Goal: Task Accomplishment & Management: Complete application form

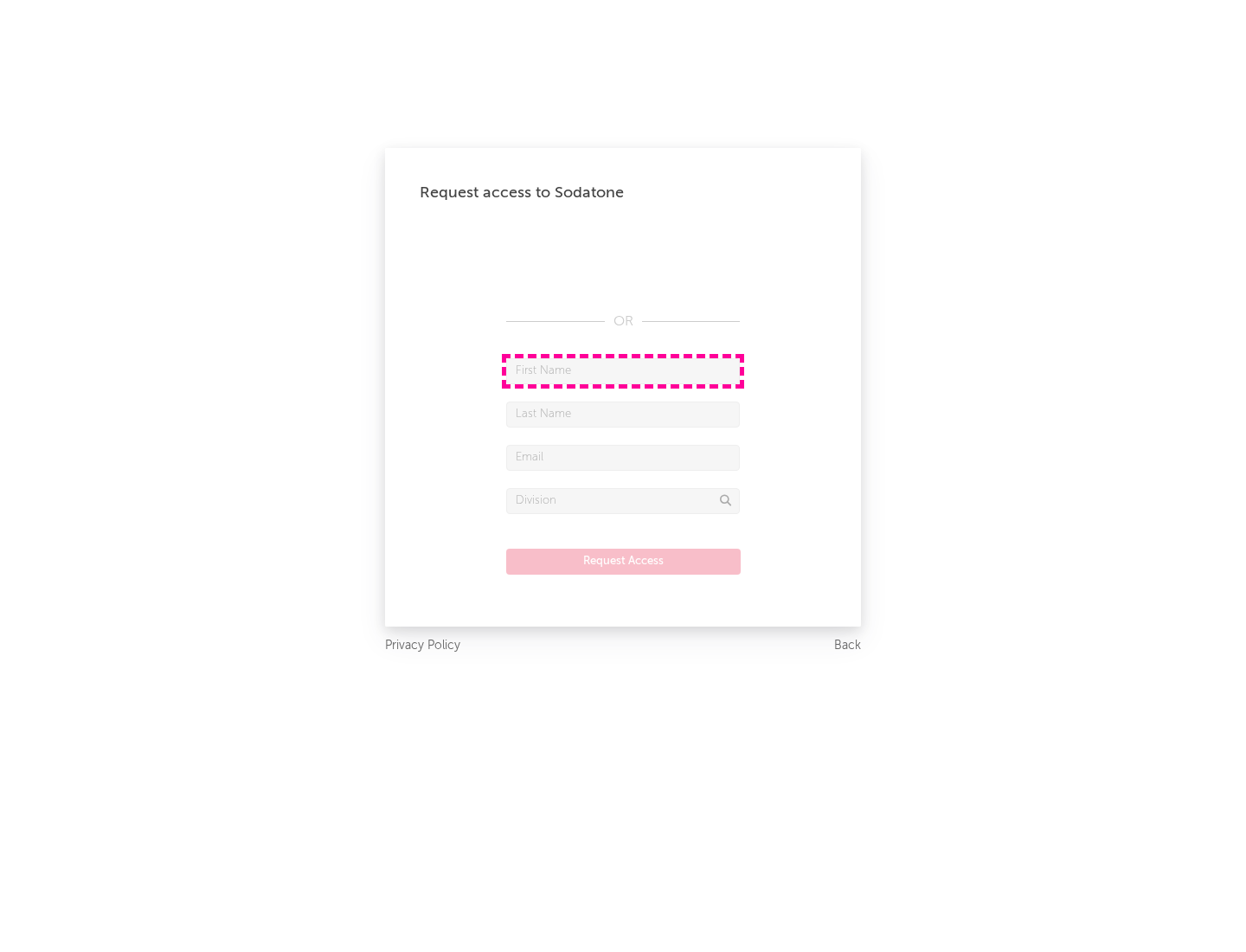
click at [623, 370] on input "text" at bounding box center [623, 370] width 234 height 26
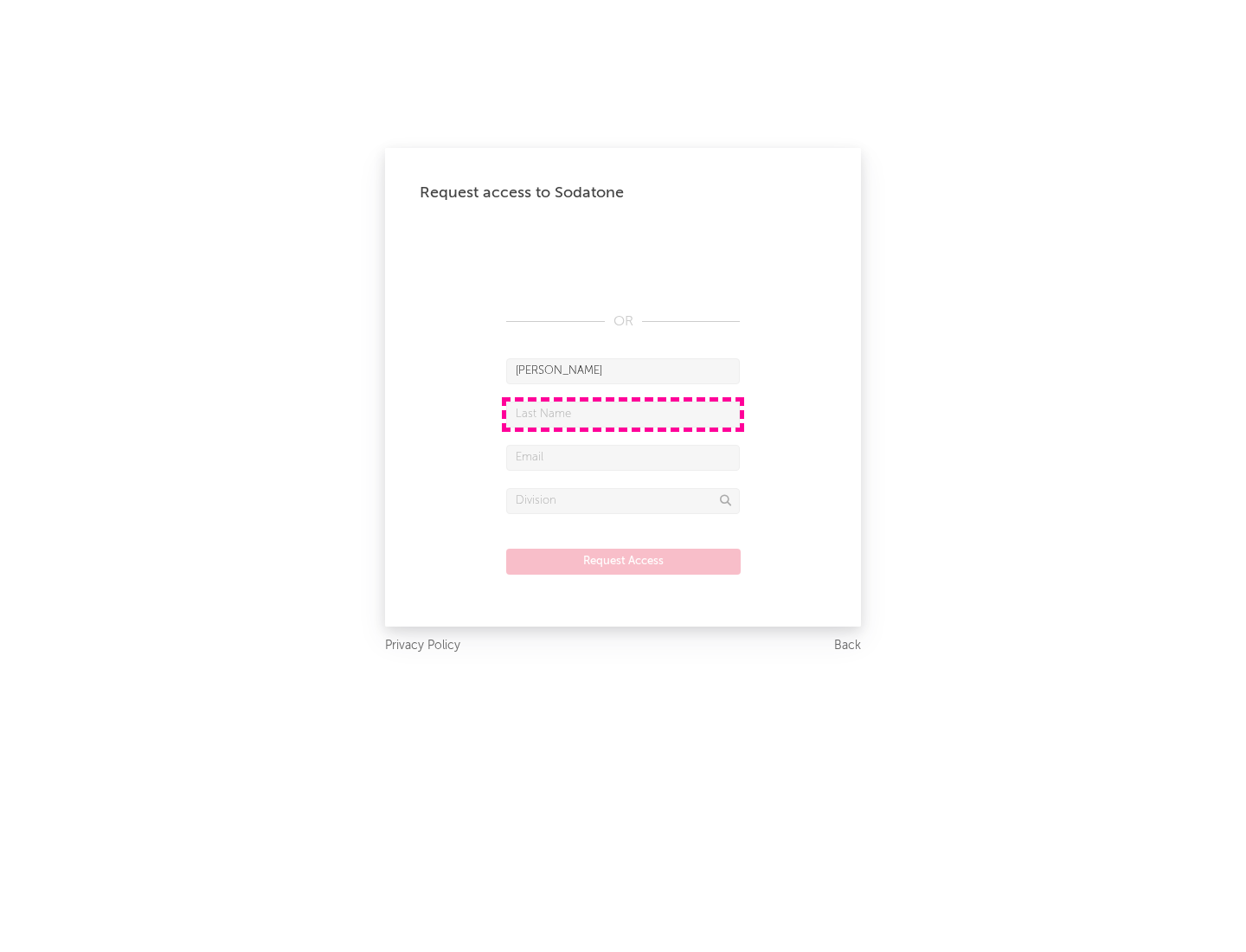
type input "[PERSON_NAME]"
click at [623, 414] on input "text" at bounding box center [623, 414] width 234 height 26
type input "[PERSON_NAME]"
click at [623, 456] on input "text" at bounding box center [623, 457] width 234 height 26
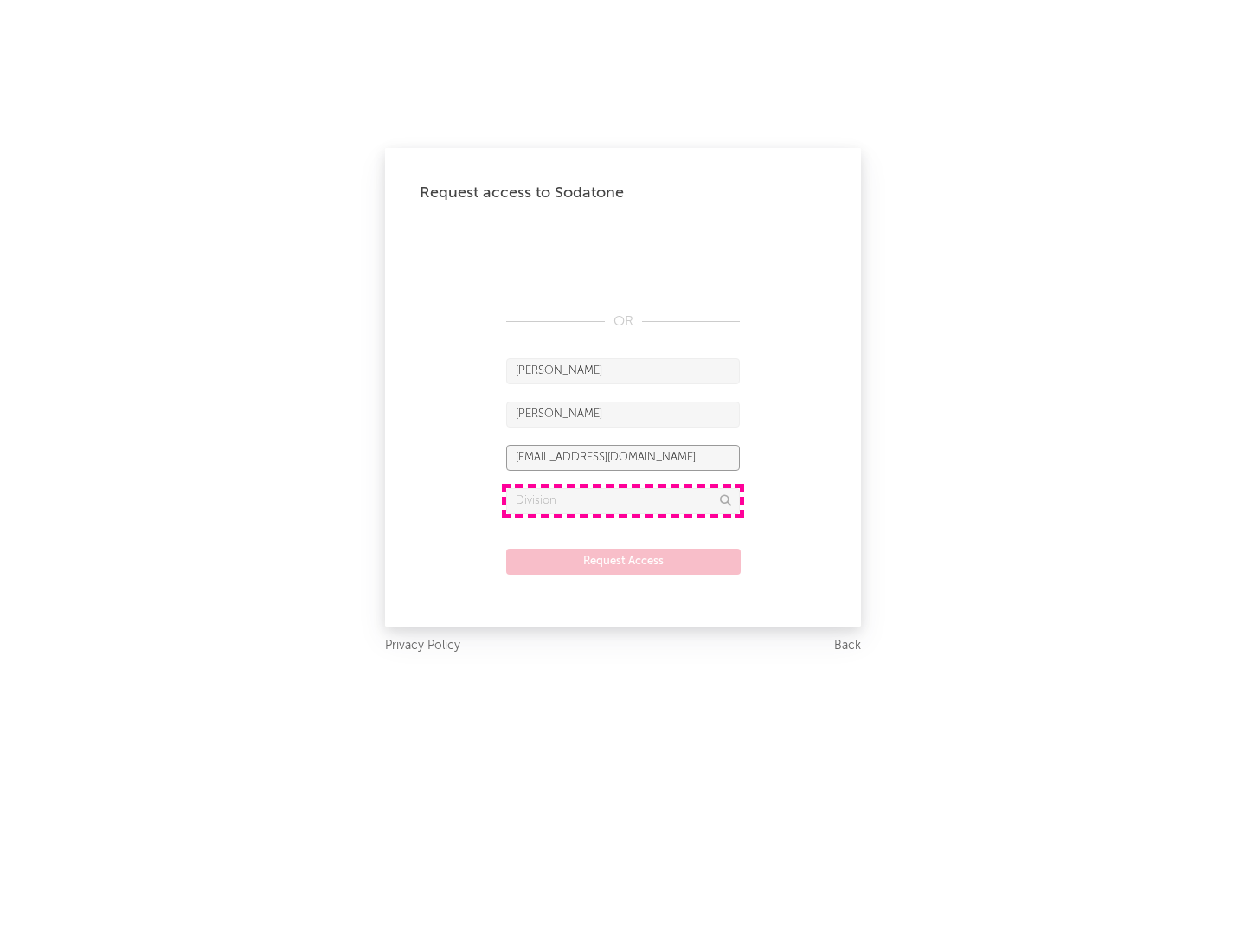
type input "[EMAIL_ADDRESS][DOMAIN_NAME]"
click at [623, 500] on input "text" at bounding box center [623, 500] width 234 height 26
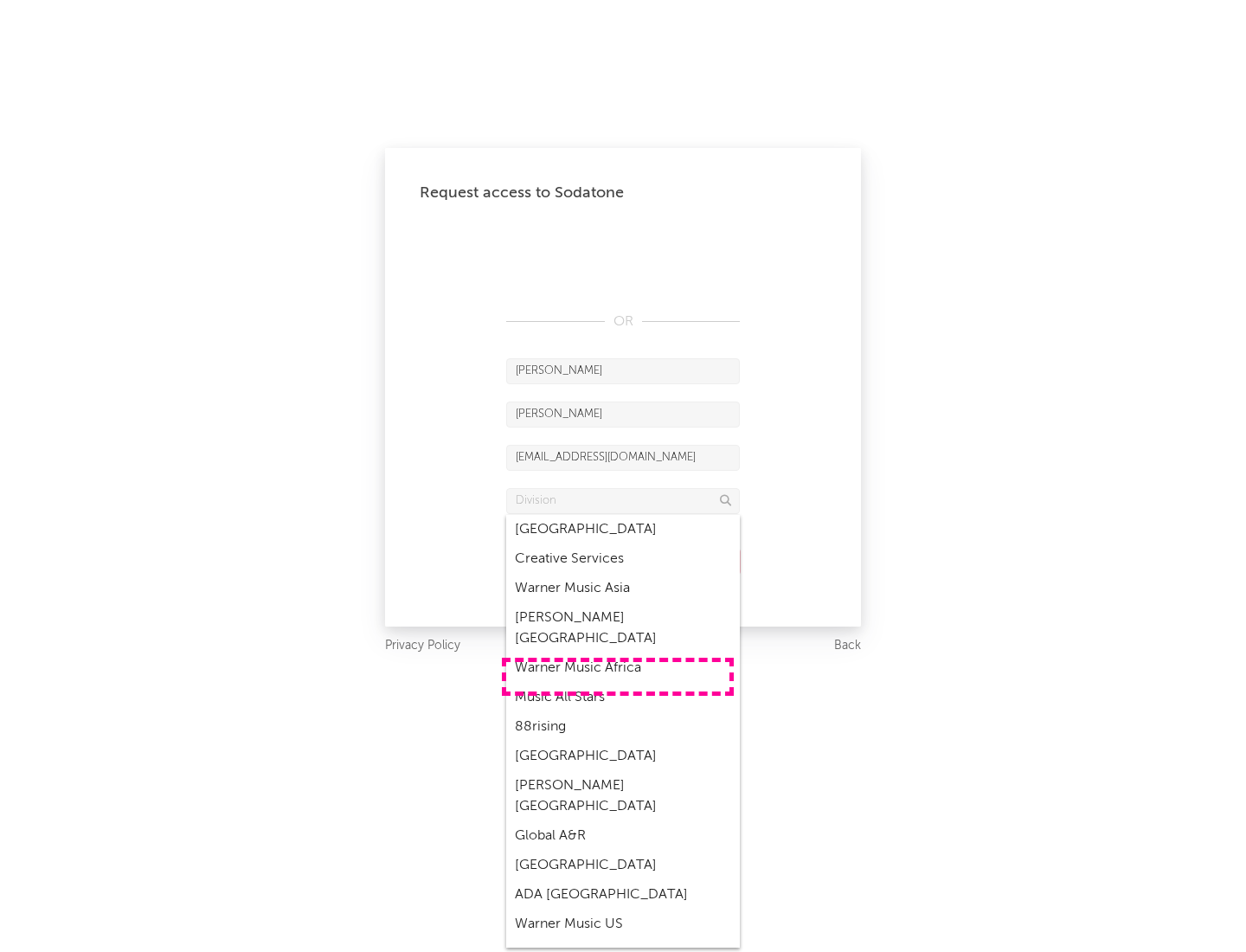
click at [618, 683] on div "Music All Stars" at bounding box center [623, 697] width 234 height 29
type input "Music All Stars"
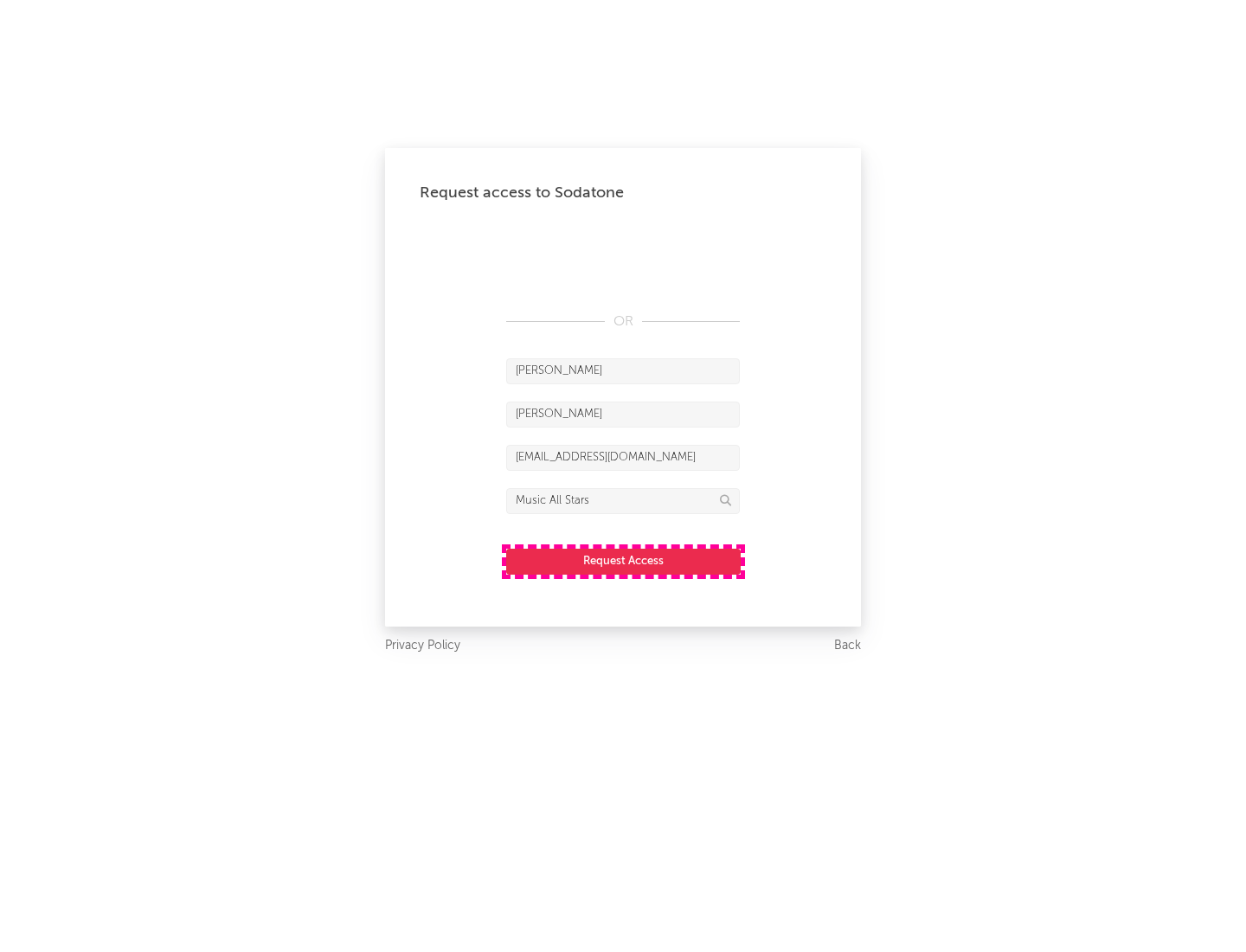
click at [623, 560] on button "Request Access" at bounding box center [623, 561] width 234 height 26
